Goal: Information Seeking & Learning: Learn about a topic

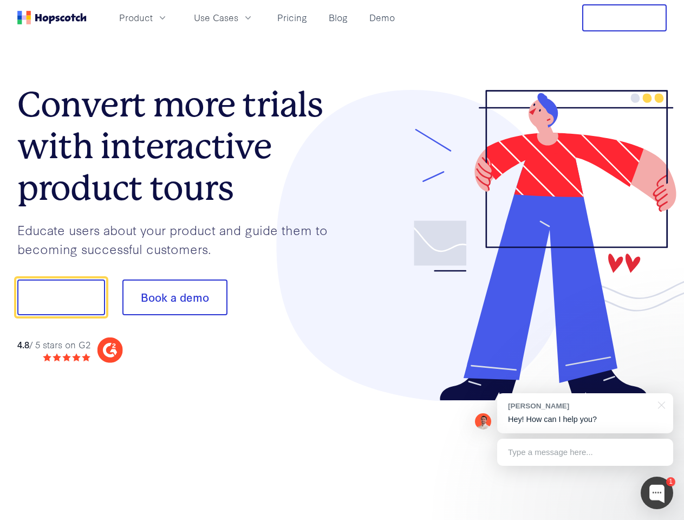
click at [342, 260] on div at bounding box center [504, 245] width 325 height 311
click at [153, 17] on span "Product" at bounding box center [136, 18] width 34 height 14
click at [238, 17] on span "Use Cases" at bounding box center [216, 18] width 44 height 14
click at [624, 18] on button "Free Trial" at bounding box center [624, 17] width 84 height 27
click at [61, 297] on button "Show me!" at bounding box center [61, 297] width 88 height 36
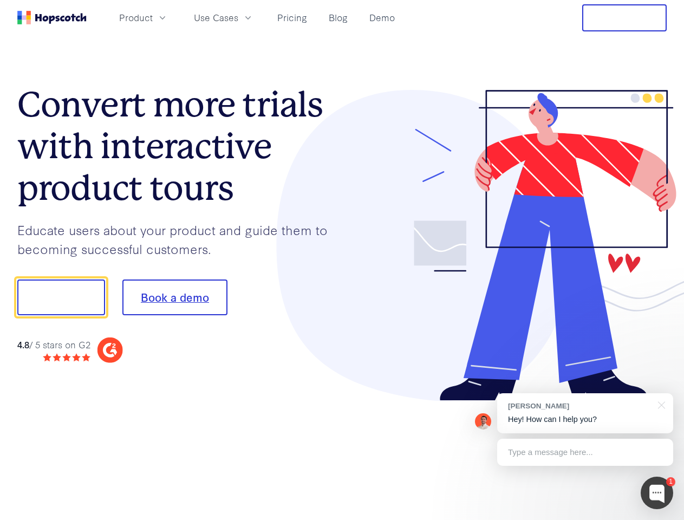
click at [174, 297] on button "Book a demo" at bounding box center [174, 297] width 105 height 36
click at [657, 493] on div at bounding box center [657, 492] width 32 height 32
click at [585, 413] on div "[PERSON_NAME] Hey! How can I help you?" at bounding box center [585, 413] width 176 height 40
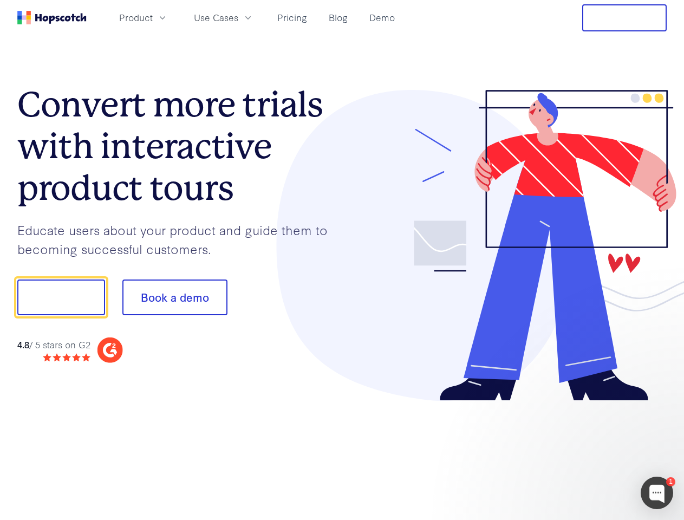
click at [659, 404] on div at bounding box center [571, 295] width 203 height 361
click at [585, 452] on div at bounding box center [571, 368] width 203 height 216
